Goal: Transaction & Acquisition: Book appointment/travel/reservation

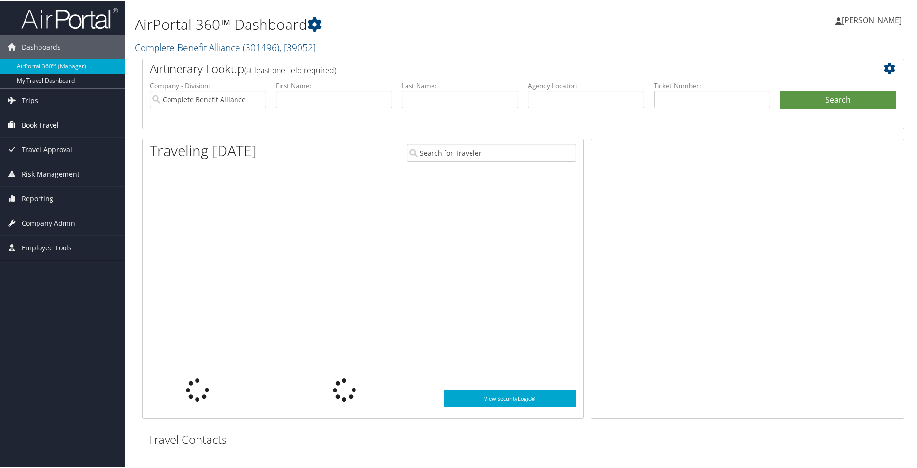
click at [43, 125] on span "Book Travel" at bounding box center [40, 124] width 37 height 24
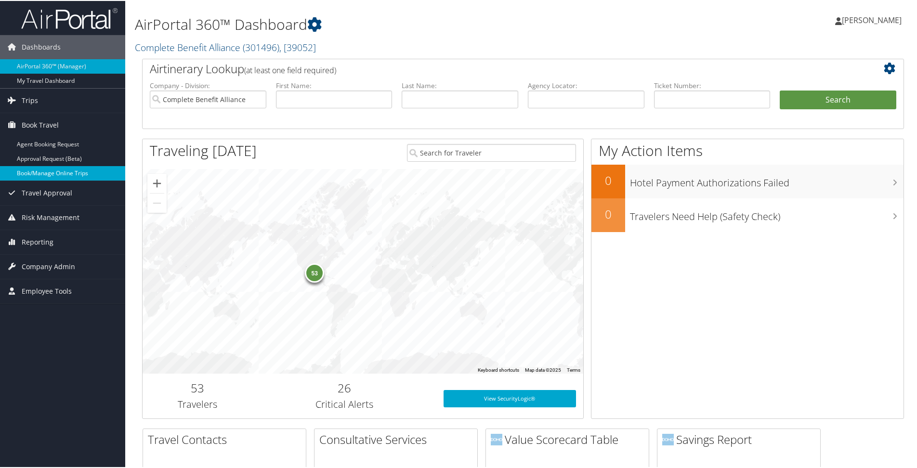
click at [46, 167] on link "Book/Manage Online Trips" at bounding box center [62, 172] width 125 height 14
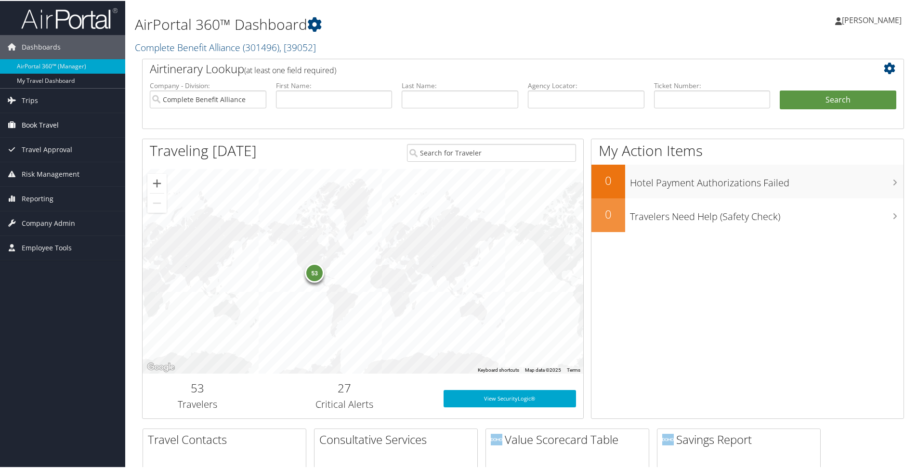
click at [48, 123] on span "Book Travel" at bounding box center [40, 124] width 37 height 24
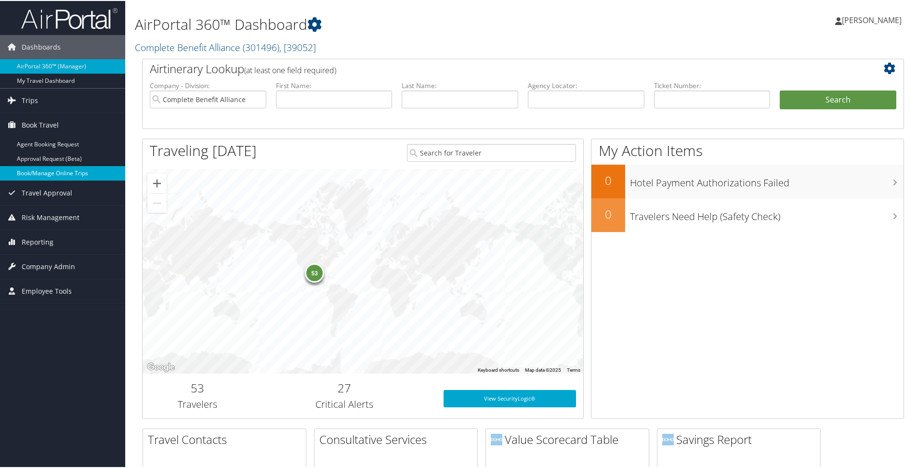
click at [44, 170] on link "Book/Manage Online Trips" at bounding box center [62, 172] width 125 height 14
